Goal: Navigation & Orientation: Understand site structure

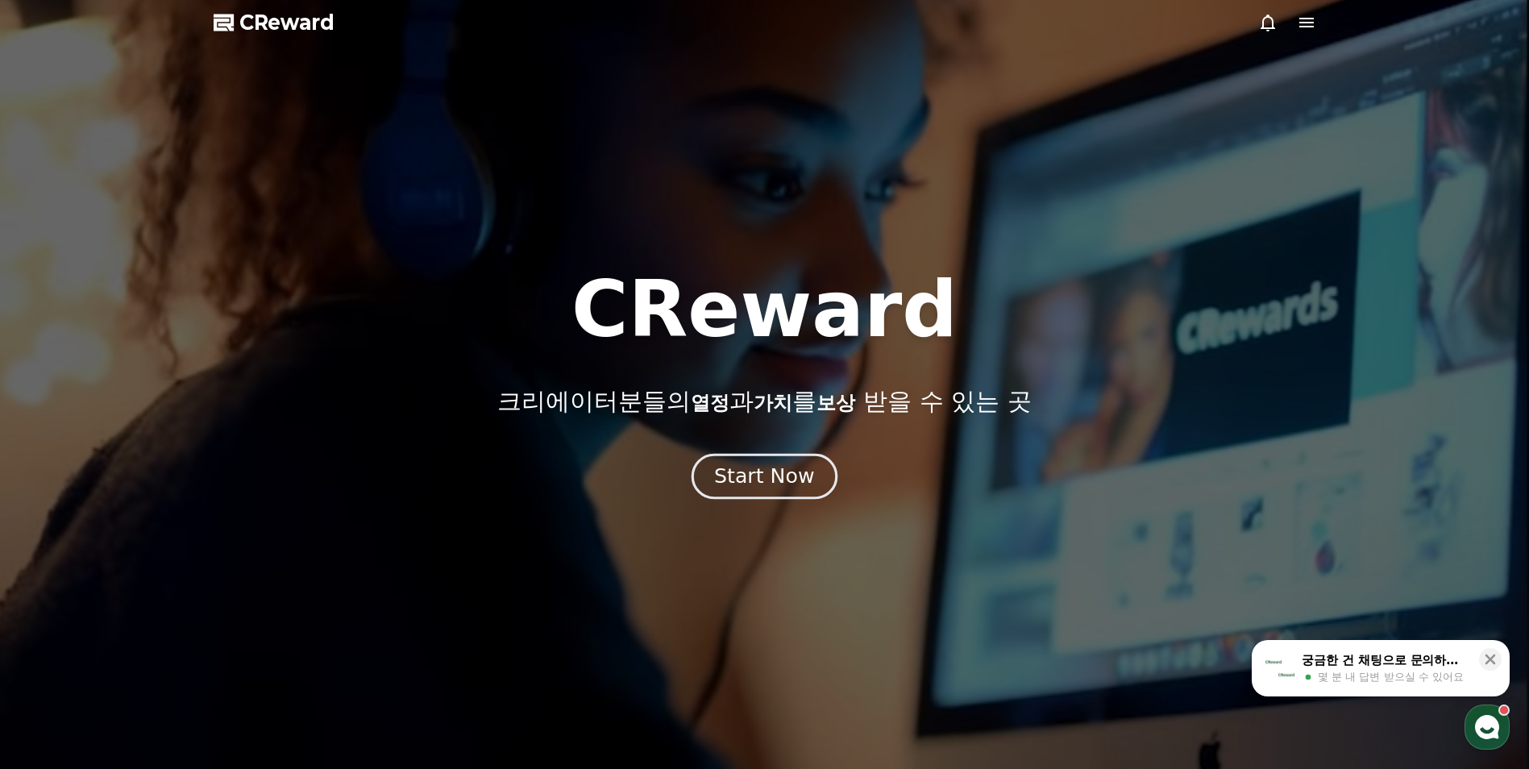
click at [797, 468] on div "Start Now" at bounding box center [764, 476] width 100 height 27
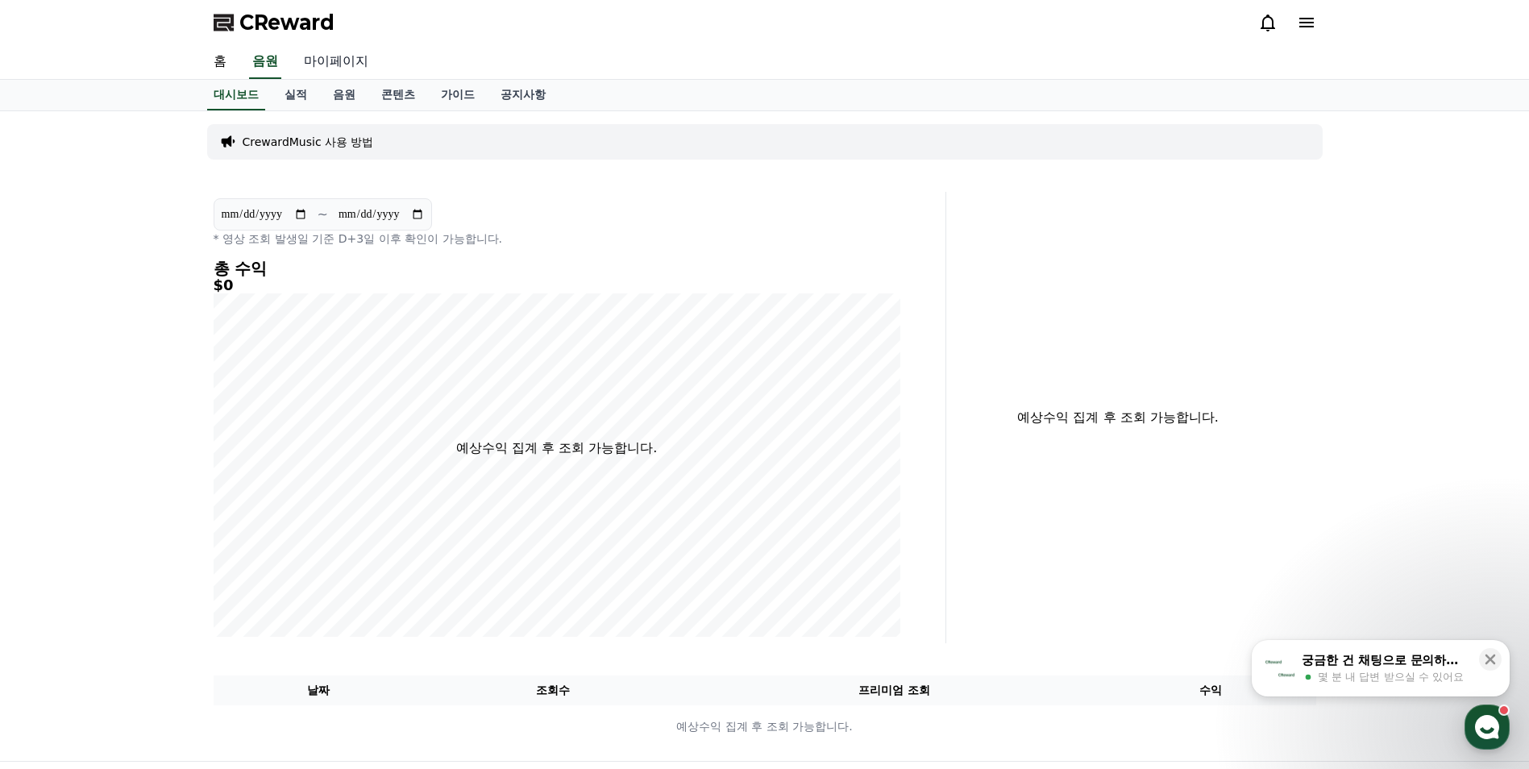
click at [327, 61] on link "마이페이지" at bounding box center [336, 62] width 90 height 34
select select "**********"
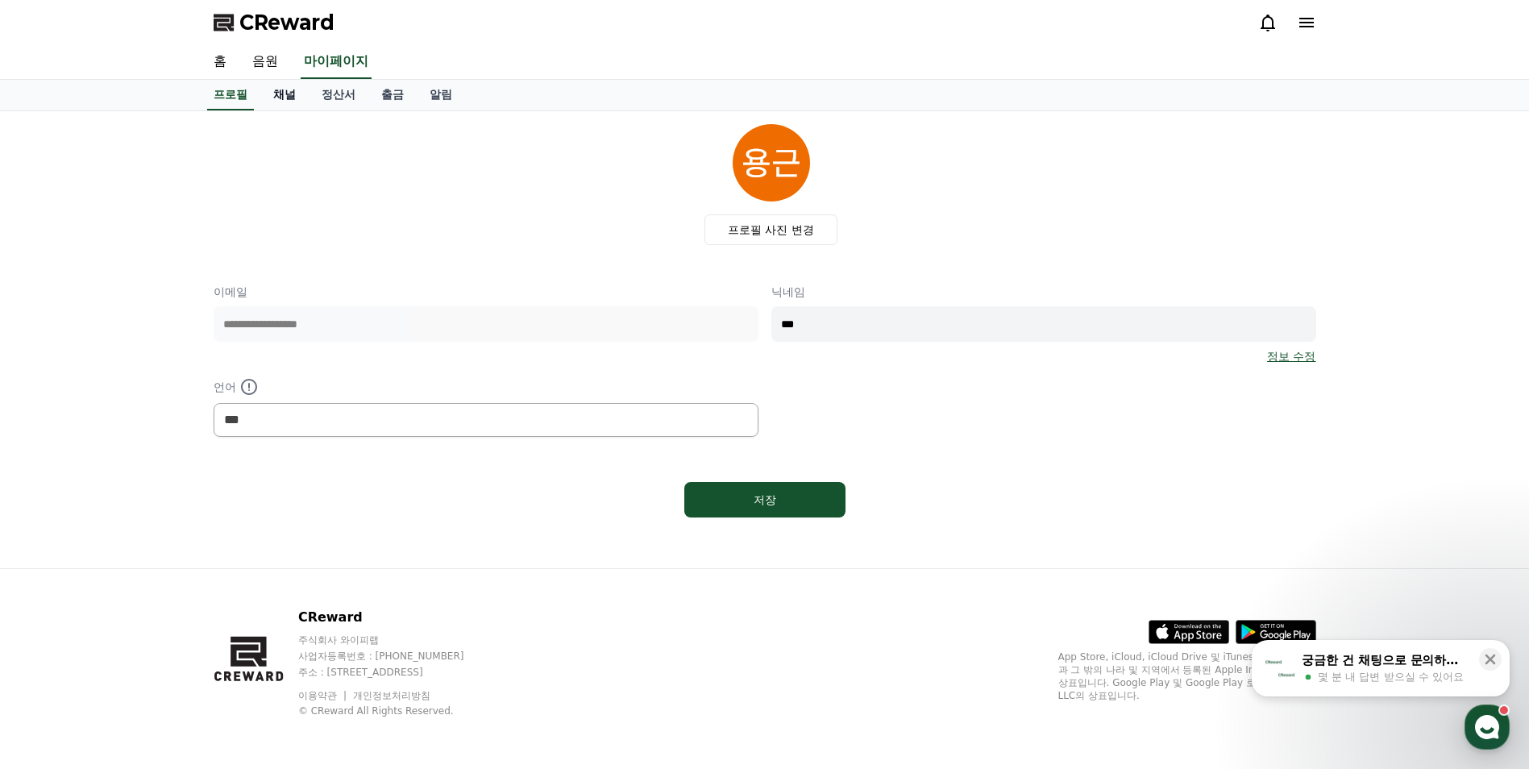
click at [272, 98] on link "채널" at bounding box center [284, 95] width 48 height 31
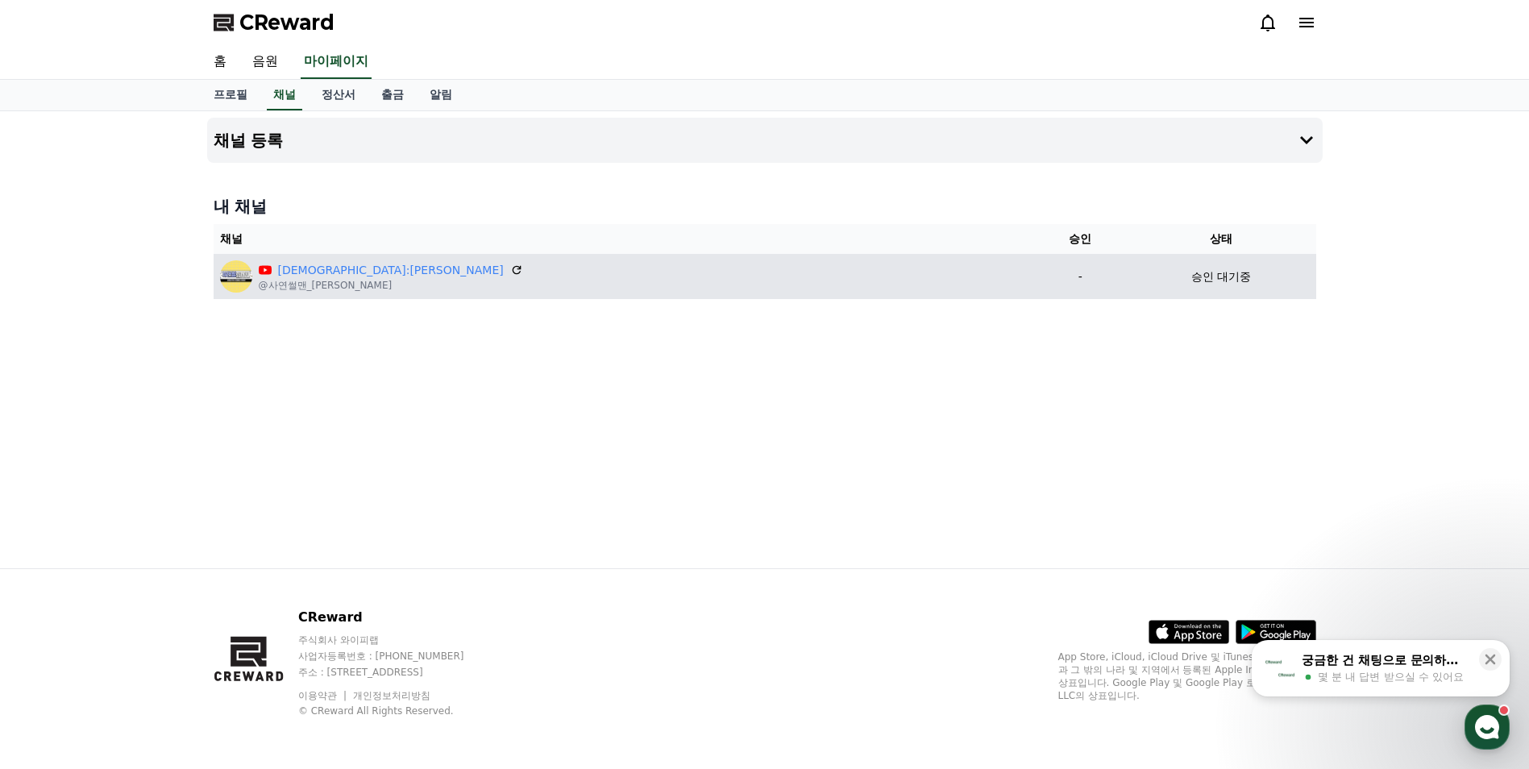
click at [1192, 277] on p "승인 대기중" at bounding box center [1222, 276] width 60 height 17
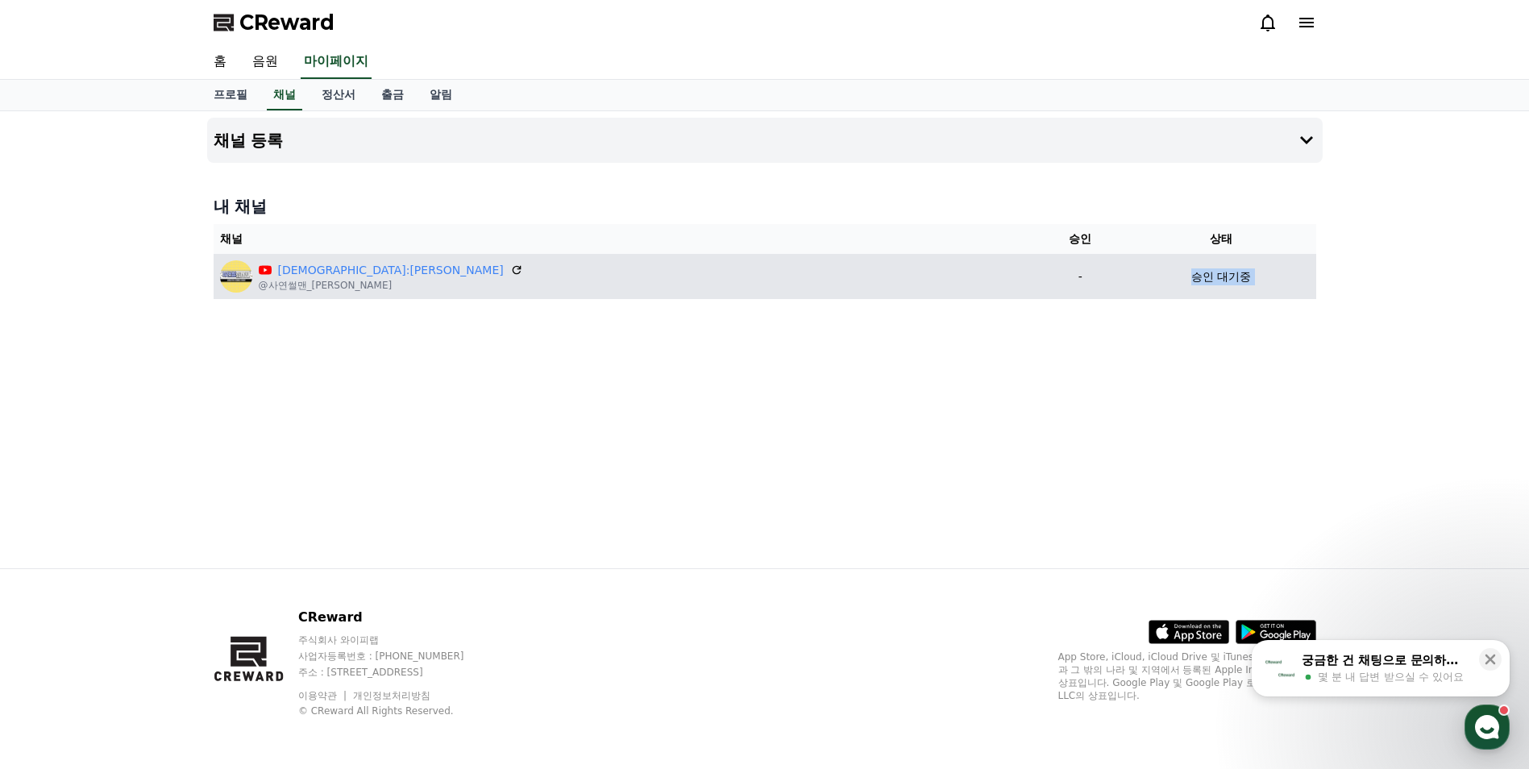
click at [1192, 279] on p "승인 대기중" at bounding box center [1222, 276] width 60 height 17
click at [1192, 281] on p "승인 대기중" at bounding box center [1222, 276] width 60 height 17
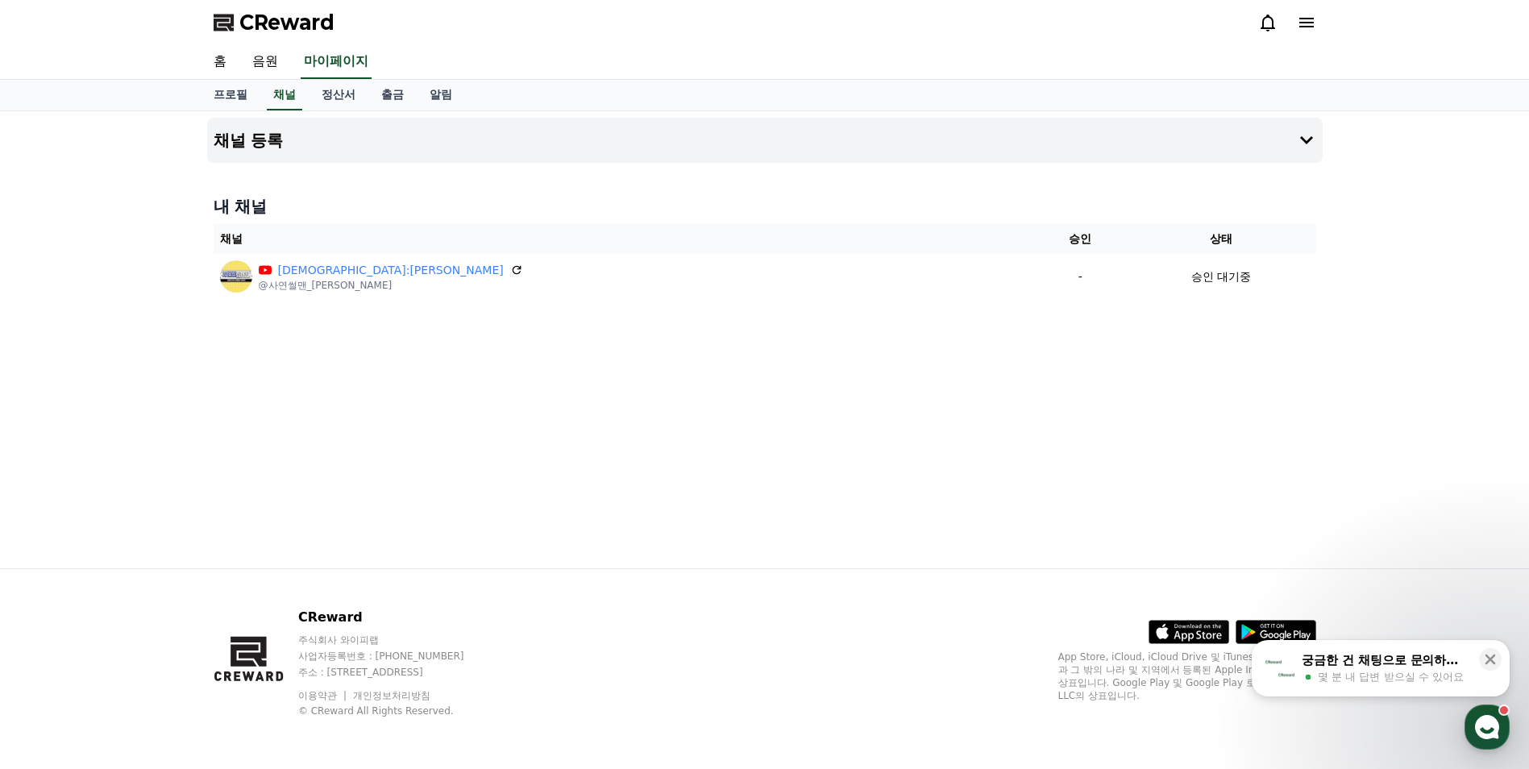
click at [1123, 331] on div "채널 등록 내 채널 채널 승인 상태 사연썰:[PERSON_NAME] @사연썰맨_[PERSON_NAME] - 승인 대기중" at bounding box center [765, 339] width 1129 height 457
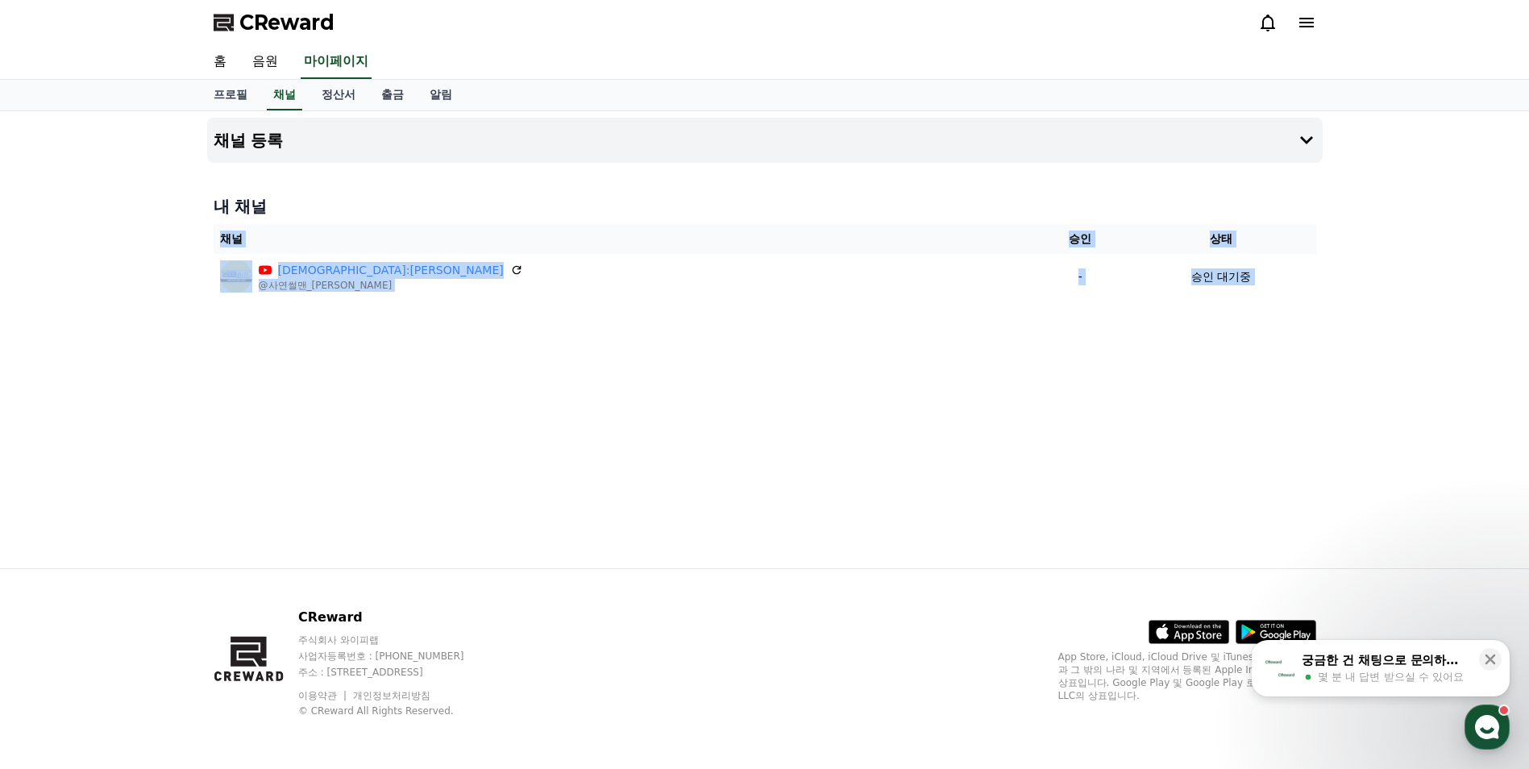
click at [1123, 331] on div "채널 등록 내 채널 채널 승인 상태 사연썰:[PERSON_NAME] @사연썰맨_[PERSON_NAME] - 승인 대기중" at bounding box center [765, 339] width 1129 height 457
click at [1304, 27] on icon at bounding box center [1307, 23] width 15 height 10
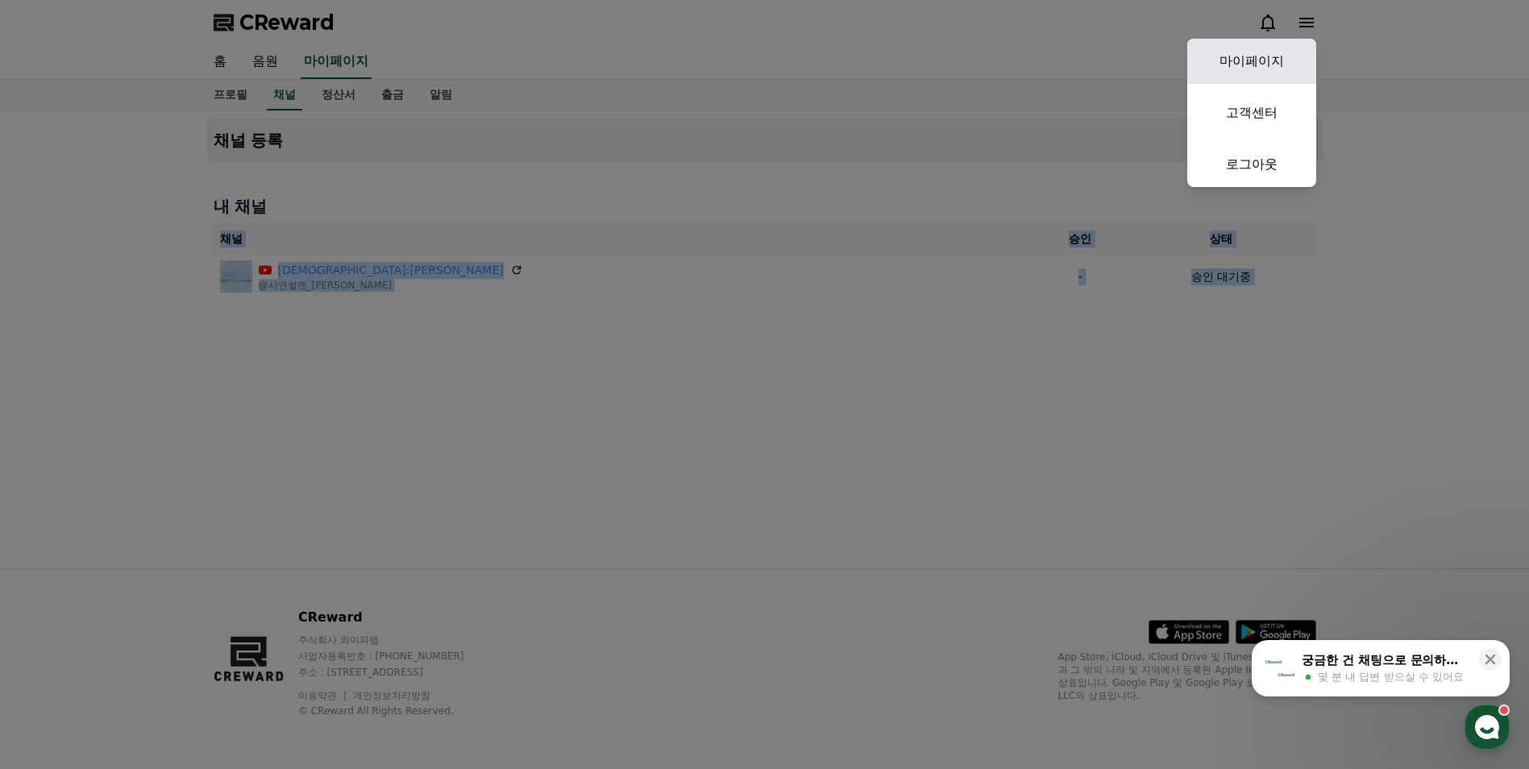
click at [1287, 57] on link "마이페이지" at bounding box center [1252, 61] width 129 height 45
select select "**********"
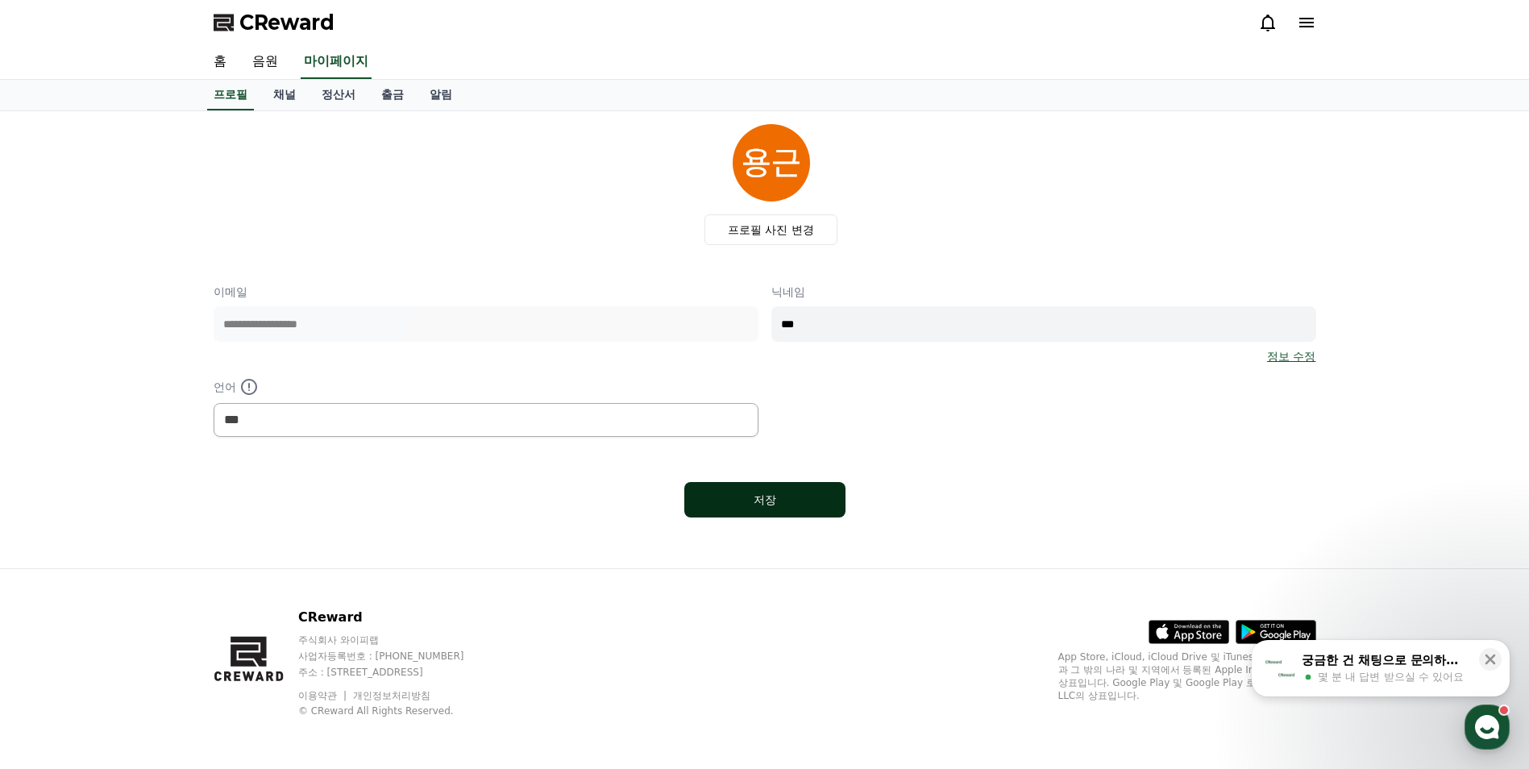
click at [780, 510] on button "저장" at bounding box center [764, 499] width 161 height 35
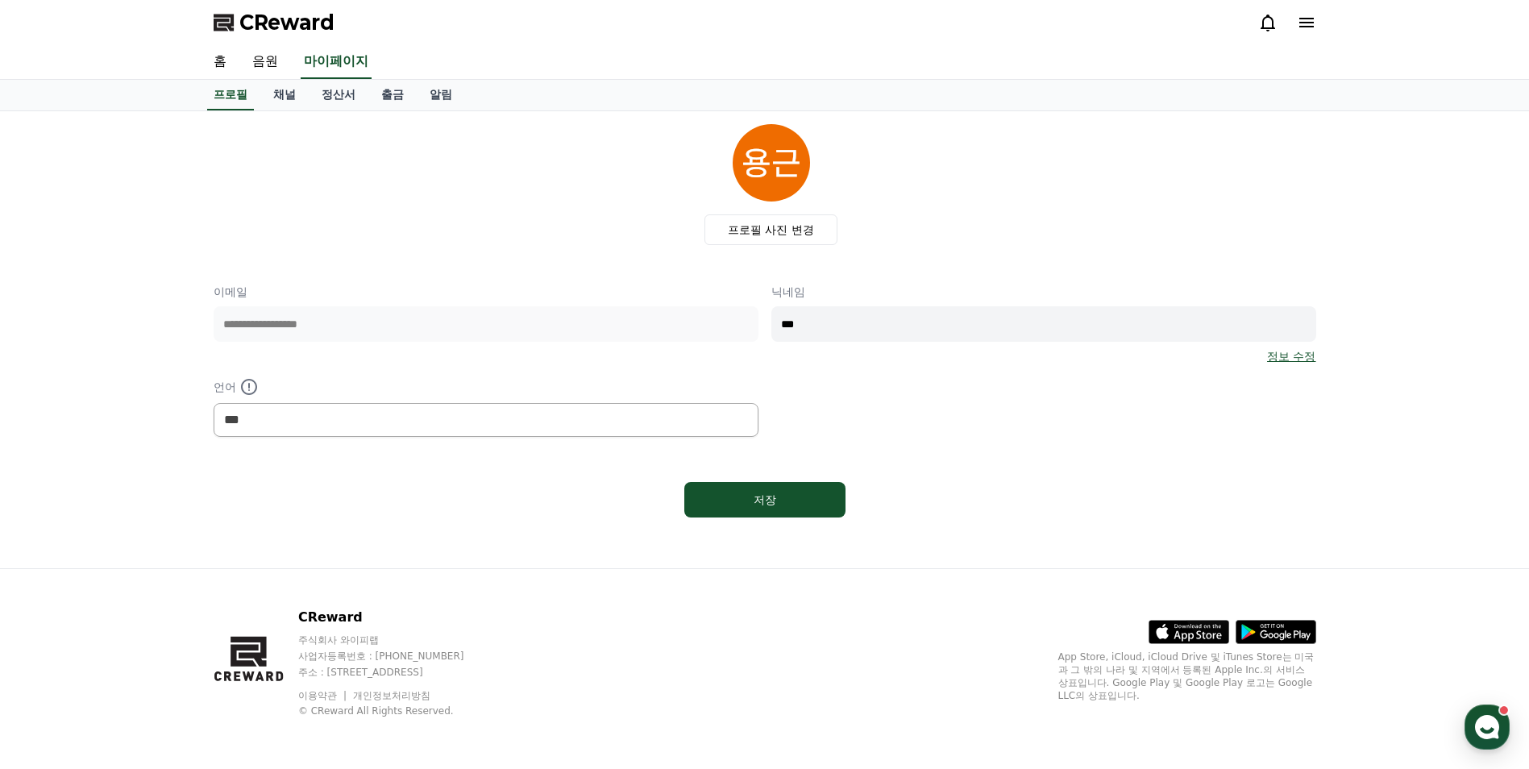
select select "**********"
click at [283, 96] on link "채널" at bounding box center [284, 95] width 48 height 31
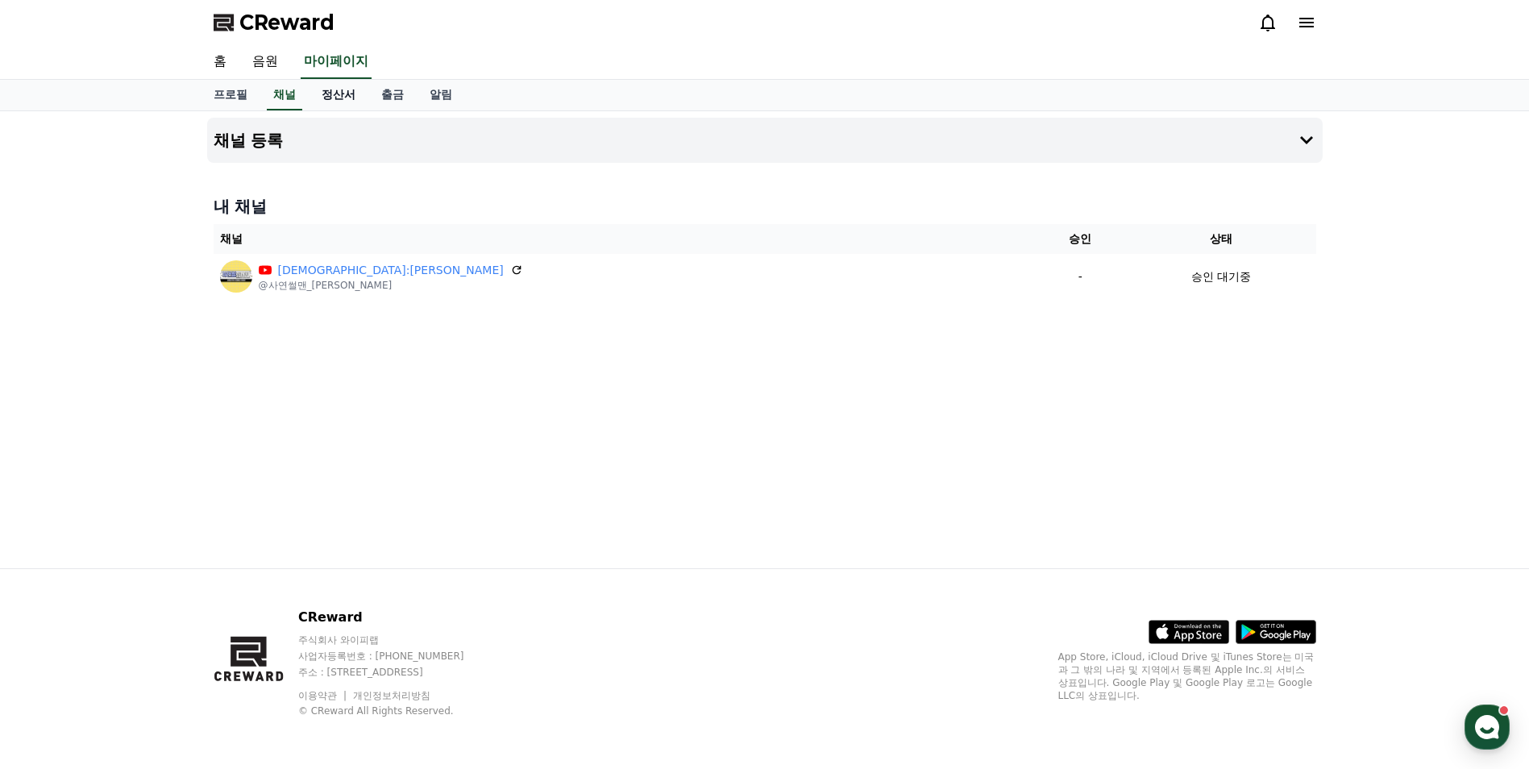
click at [328, 94] on link "정산서" at bounding box center [339, 95] width 60 height 31
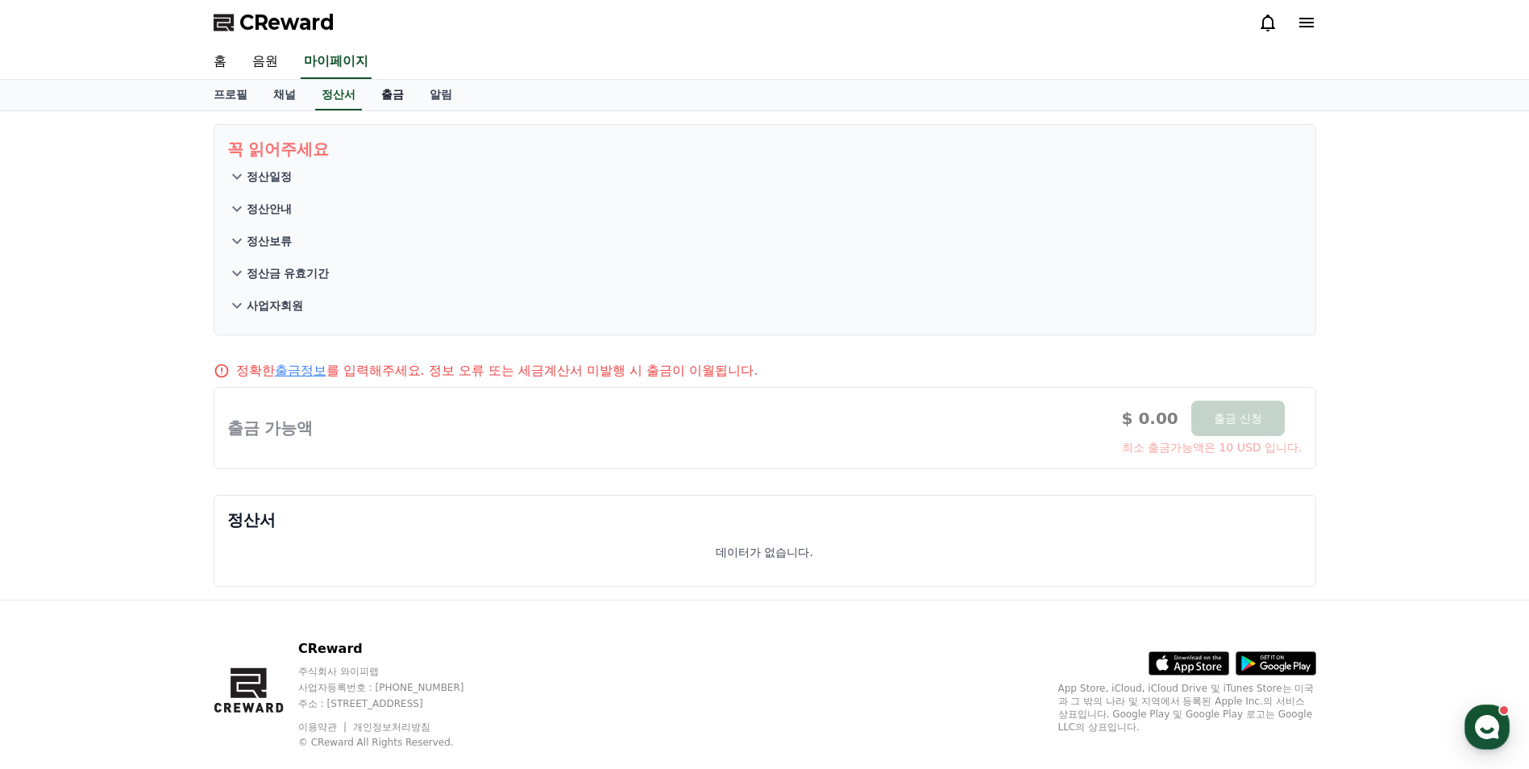
click at [386, 94] on link "출금" at bounding box center [392, 95] width 48 height 31
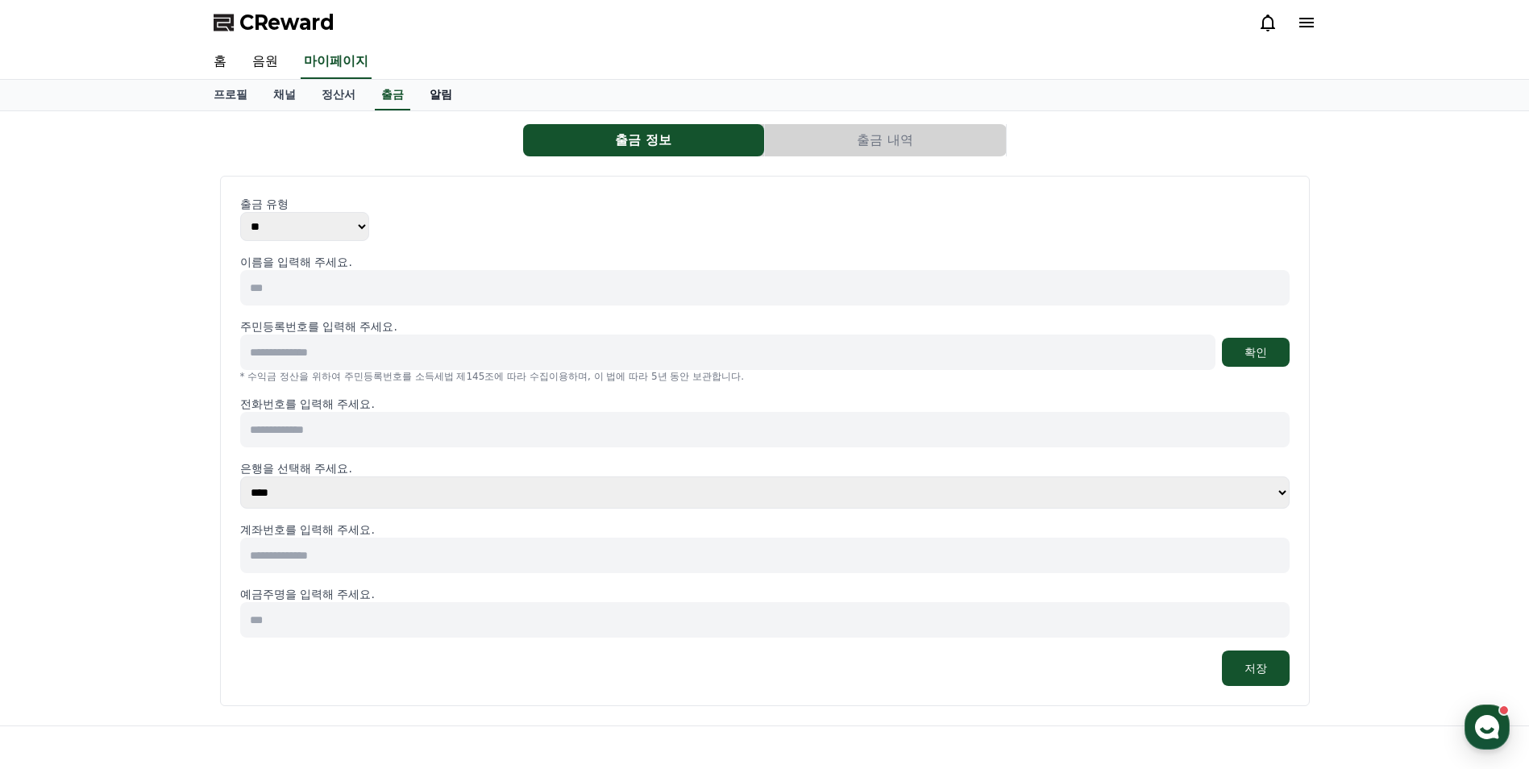
click at [444, 94] on link "알림" at bounding box center [441, 95] width 48 height 31
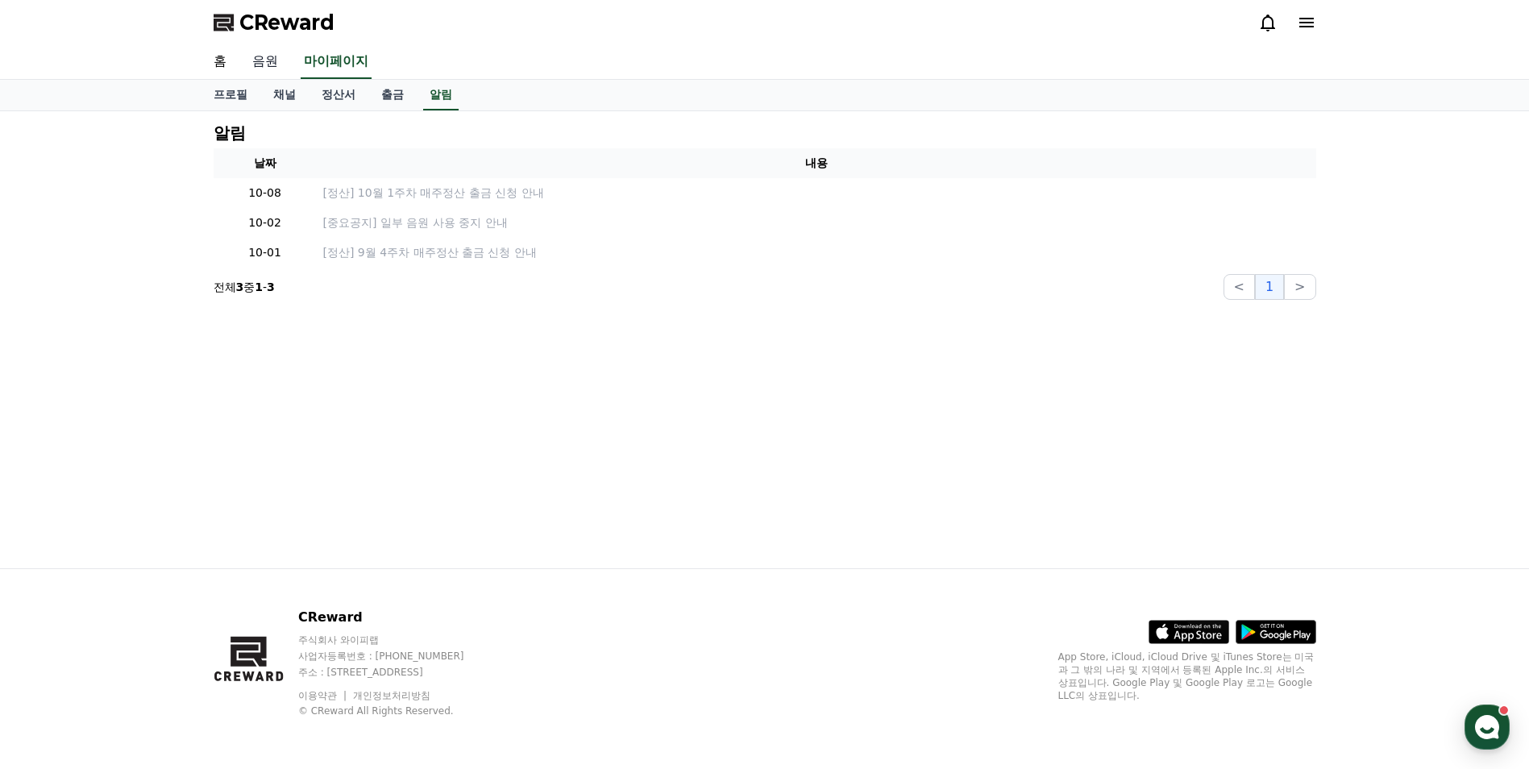
click at [277, 60] on link "음원" at bounding box center [265, 62] width 52 height 34
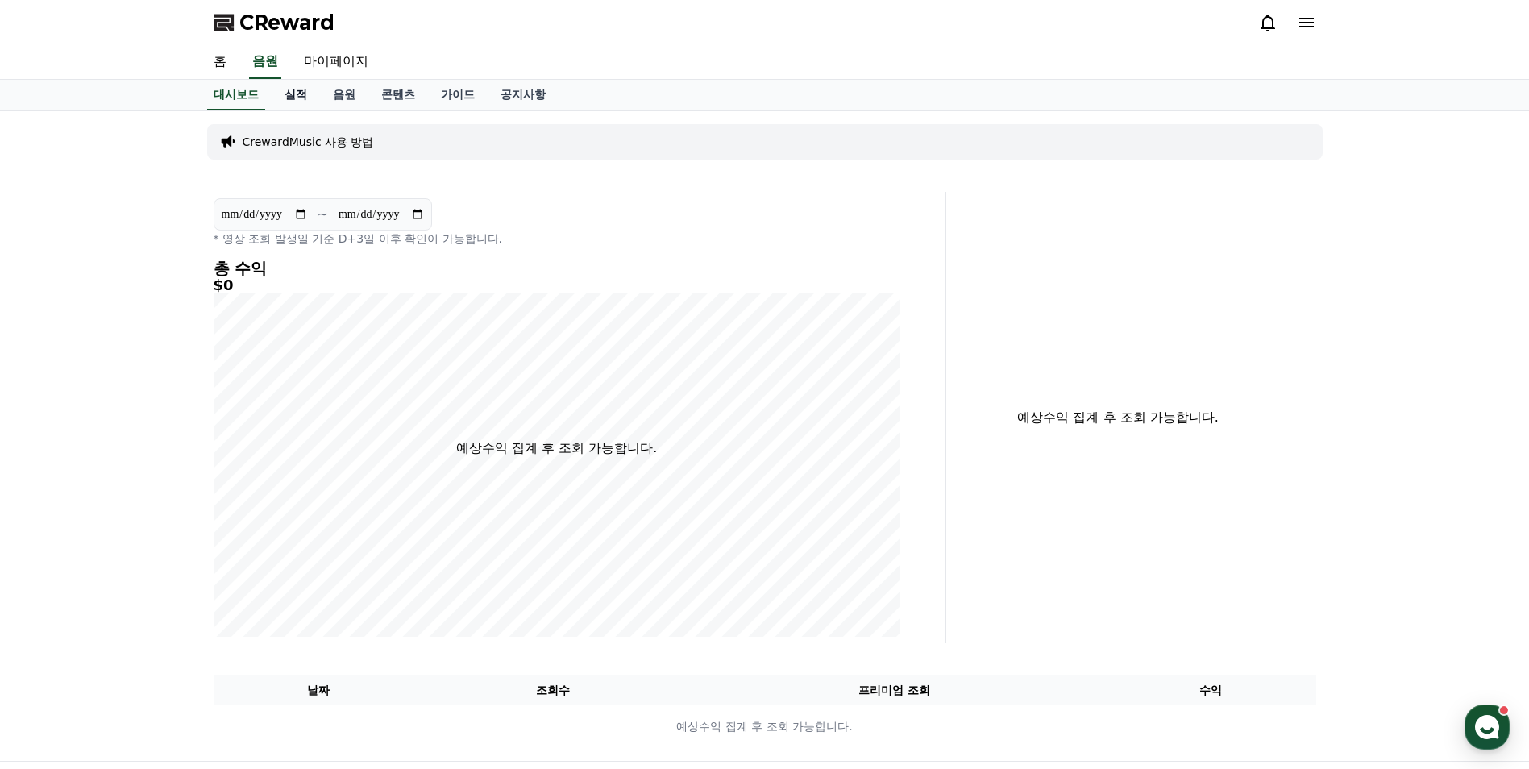
click at [298, 100] on link "실적" at bounding box center [296, 95] width 48 height 31
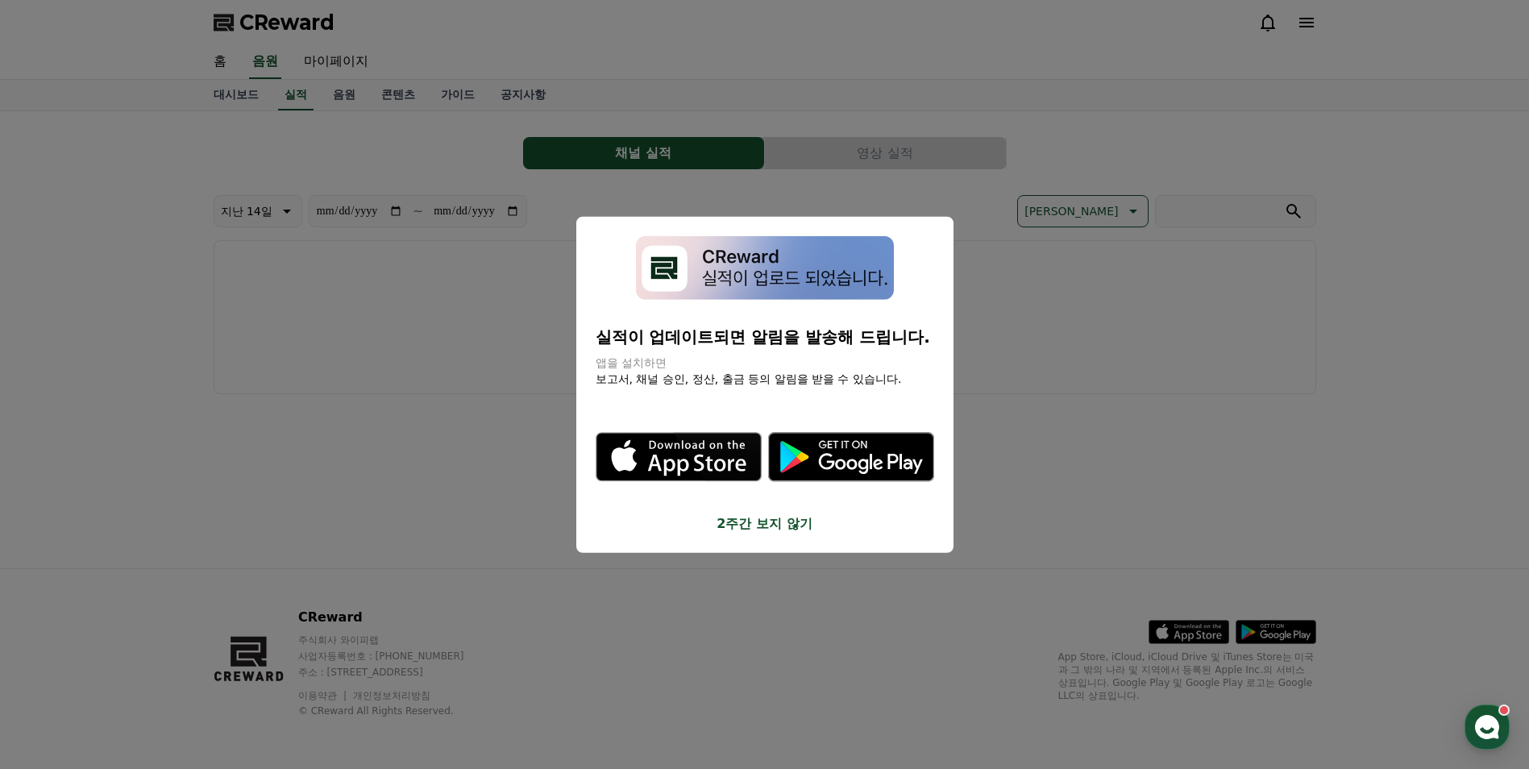
click at [736, 519] on button "2주간 보지 않기" at bounding box center [765, 523] width 339 height 19
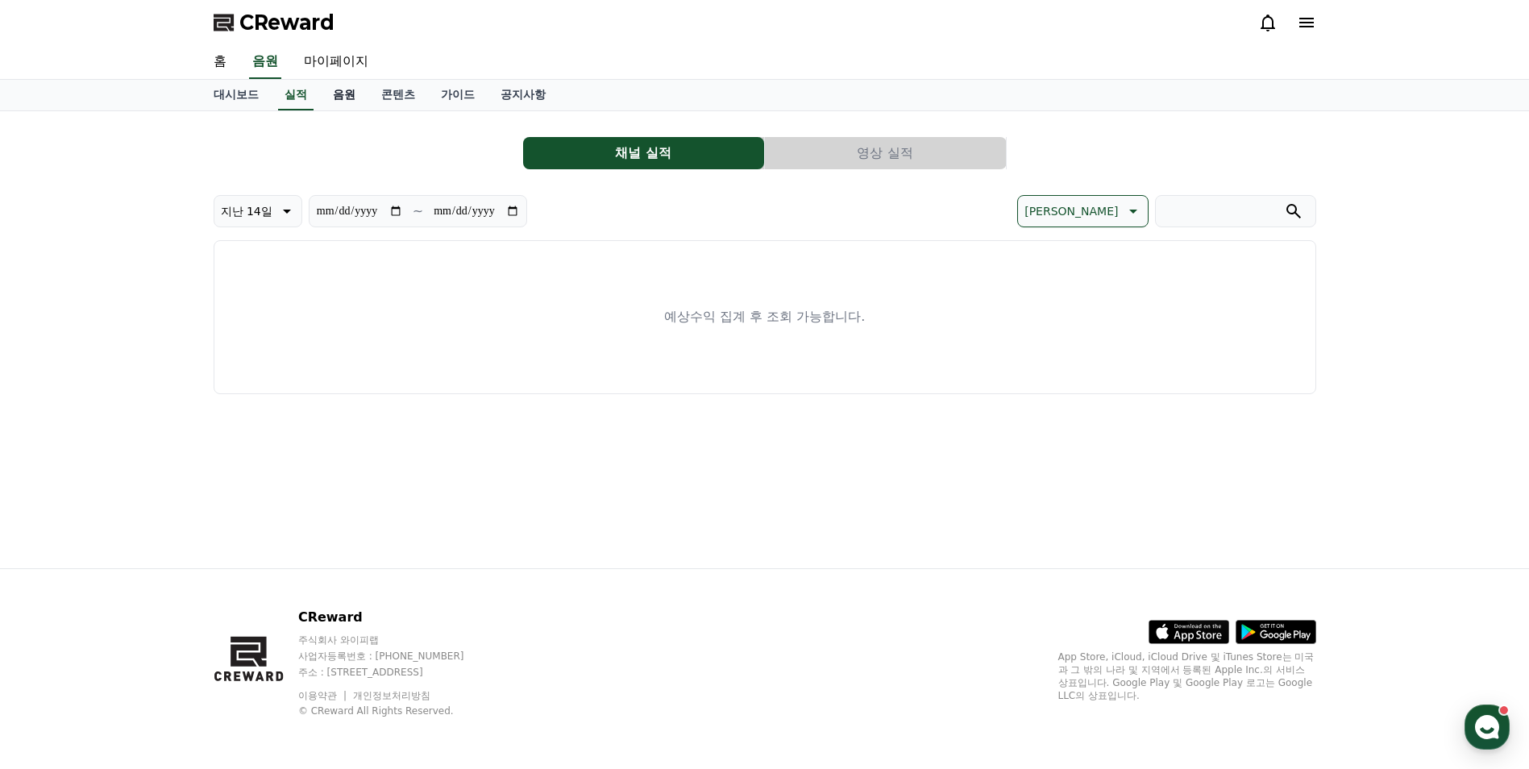
click at [361, 92] on link "음원" at bounding box center [344, 95] width 48 height 31
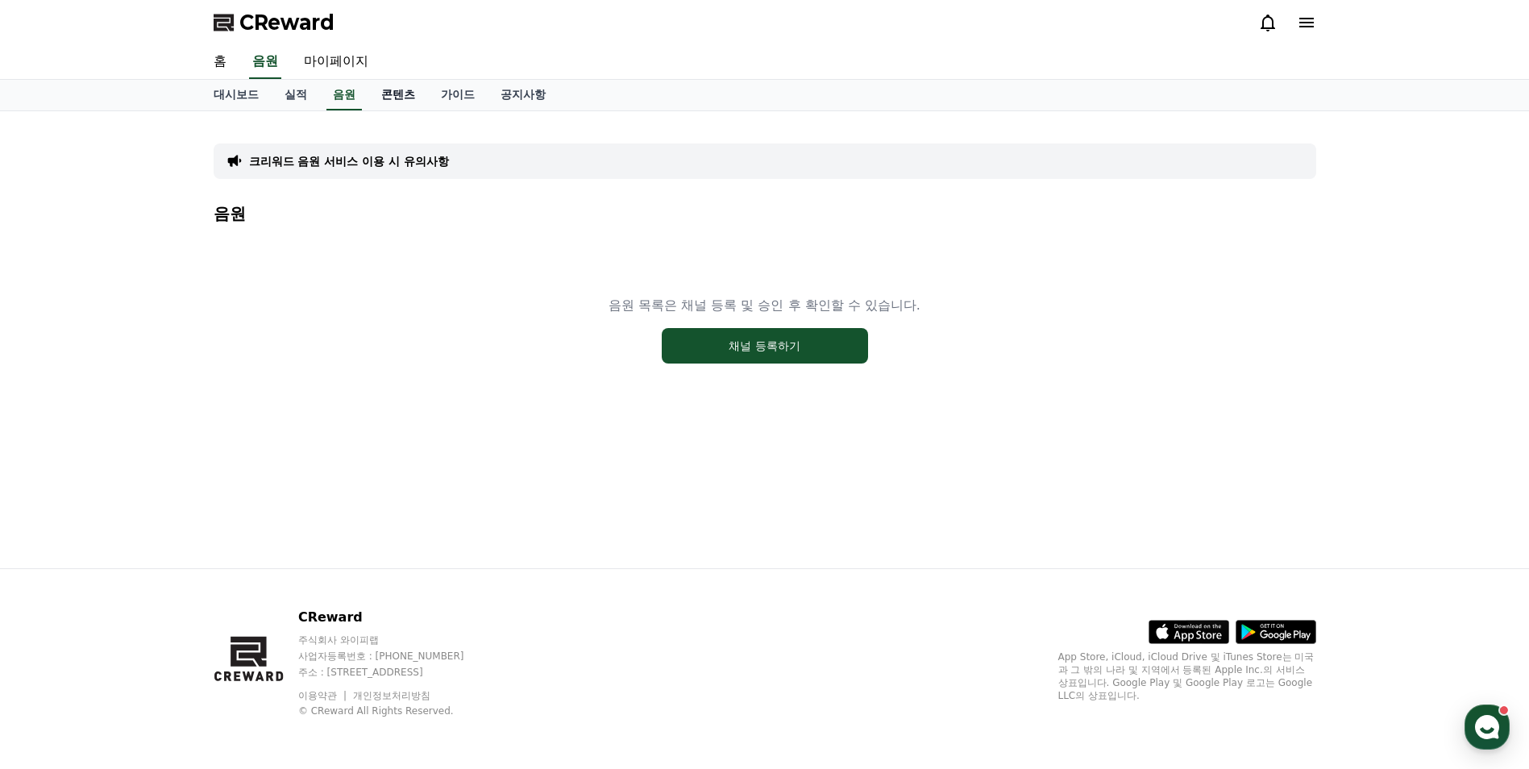
click at [397, 99] on link "콘텐츠" at bounding box center [398, 95] width 60 height 31
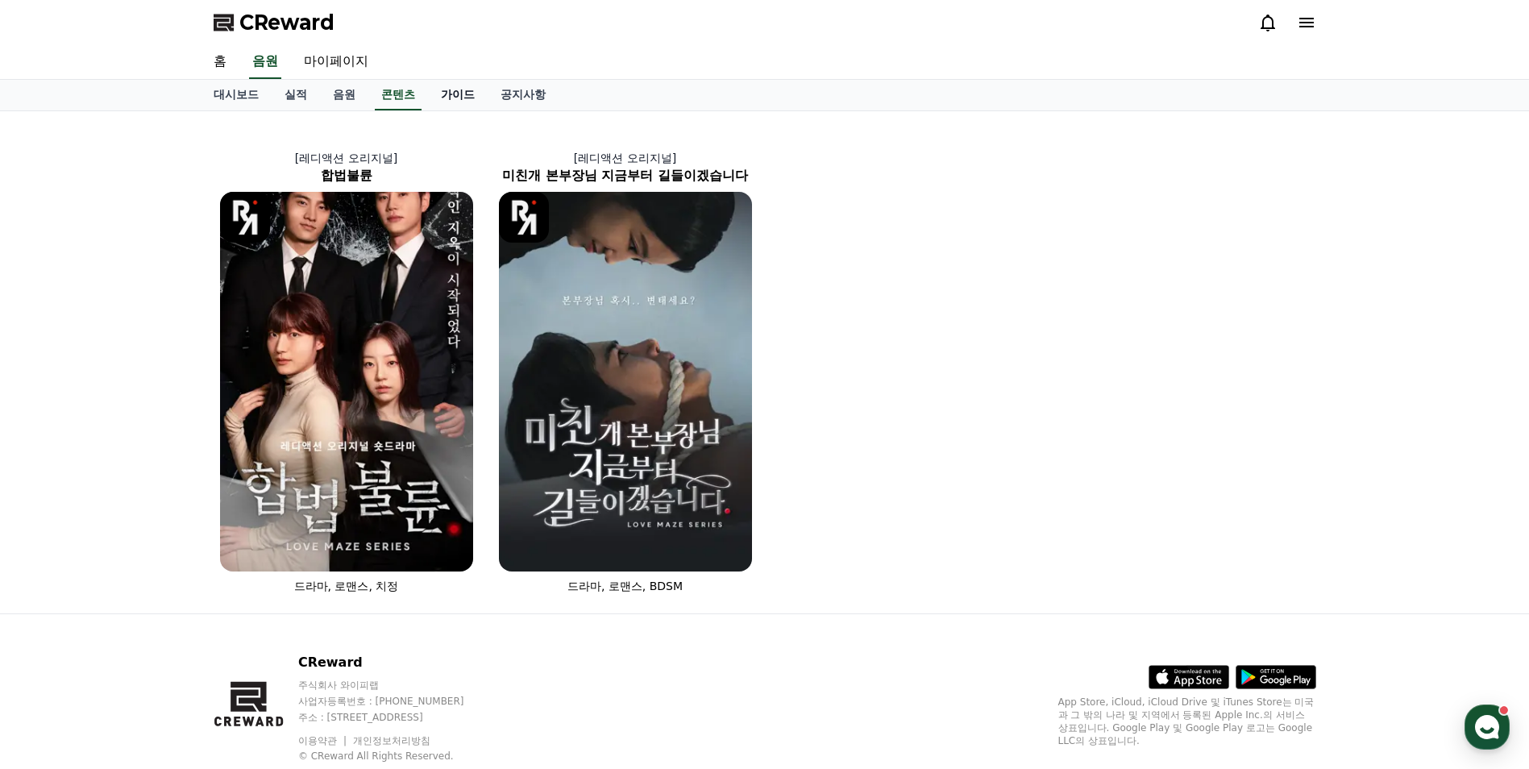
click at [449, 101] on link "가이드" at bounding box center [458, 95] width 60 height 31
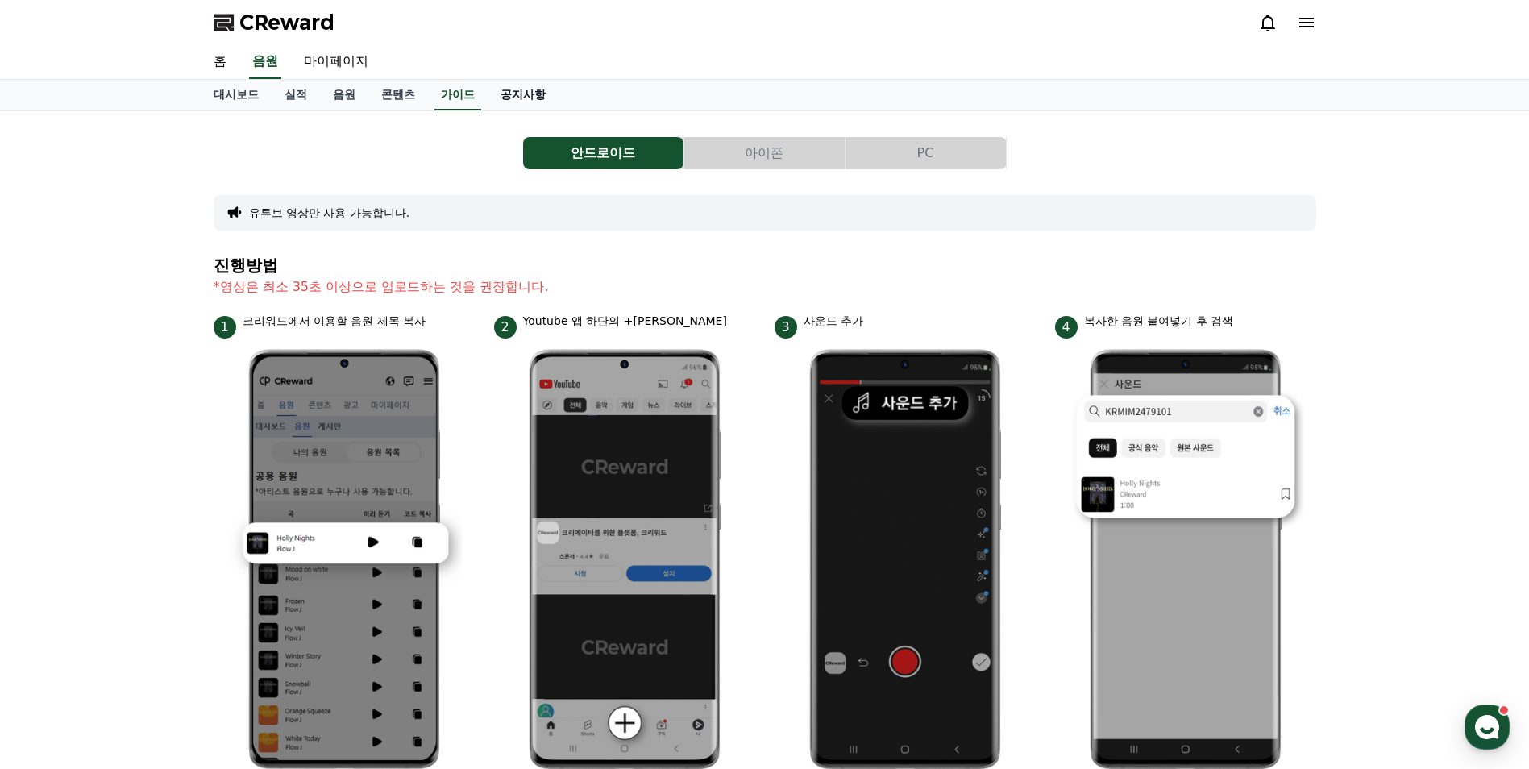
click at [525, 99] on link "공지사항" at bounding box center [523, 95] width 71 height 31
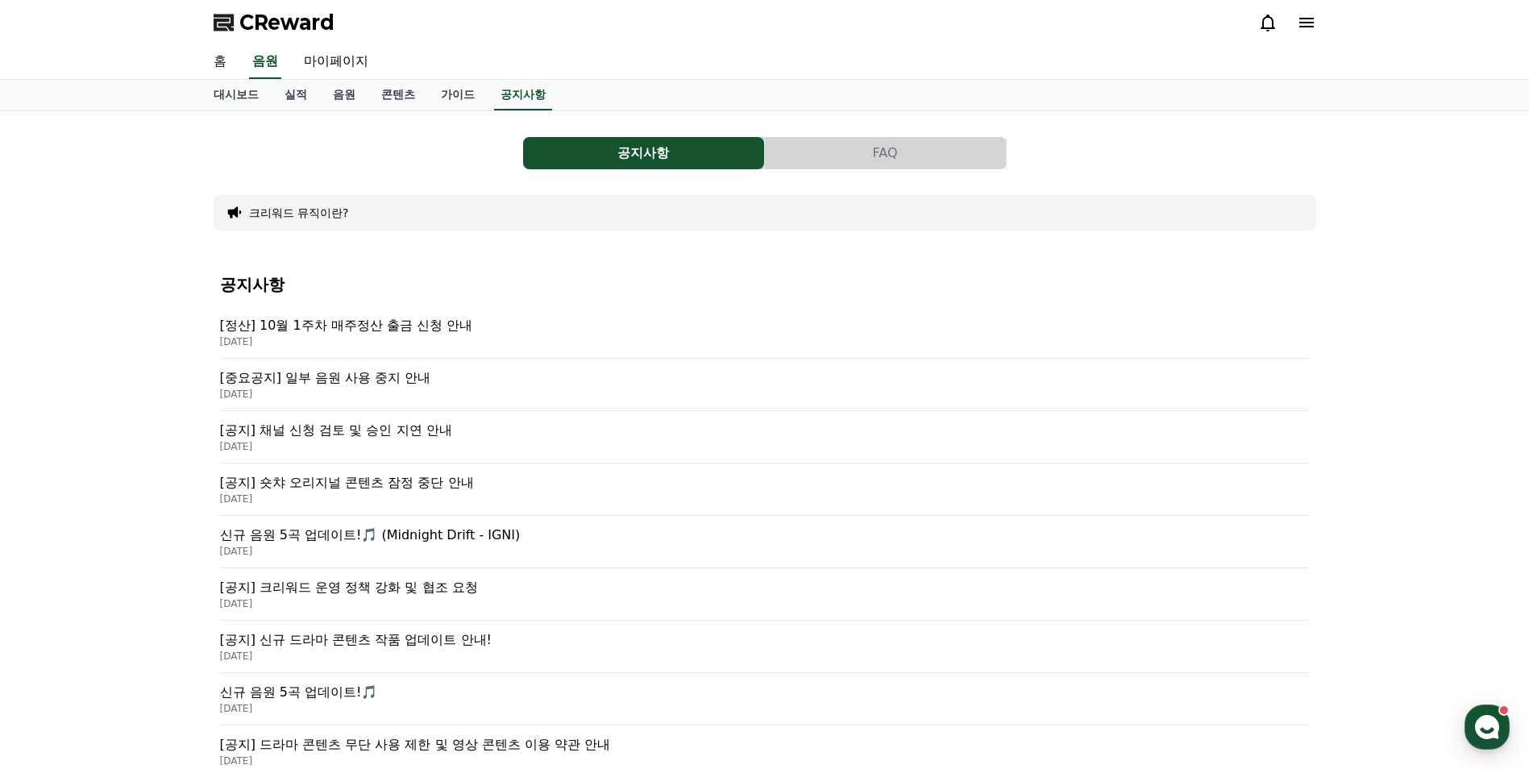
click at [224, 63] on link "홈" at bounding box center [220, 62] width 39 height 34
